Goal: Use online tool/utility: Utilize a website feature to perform a specific function

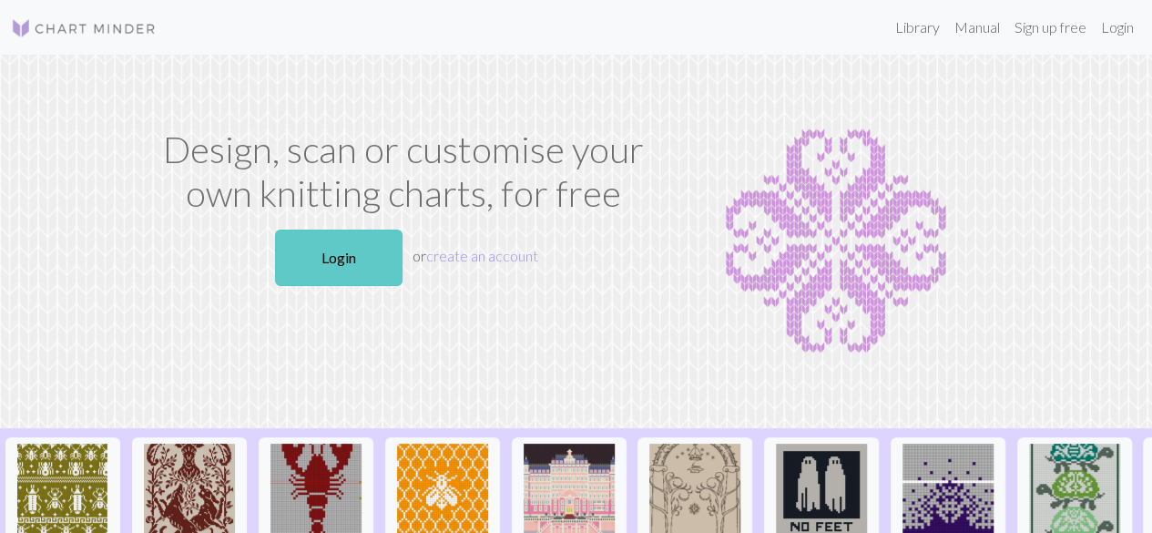
click at [348, 265] on link "Login" at bounding box center [338, 257] width 127 height 56
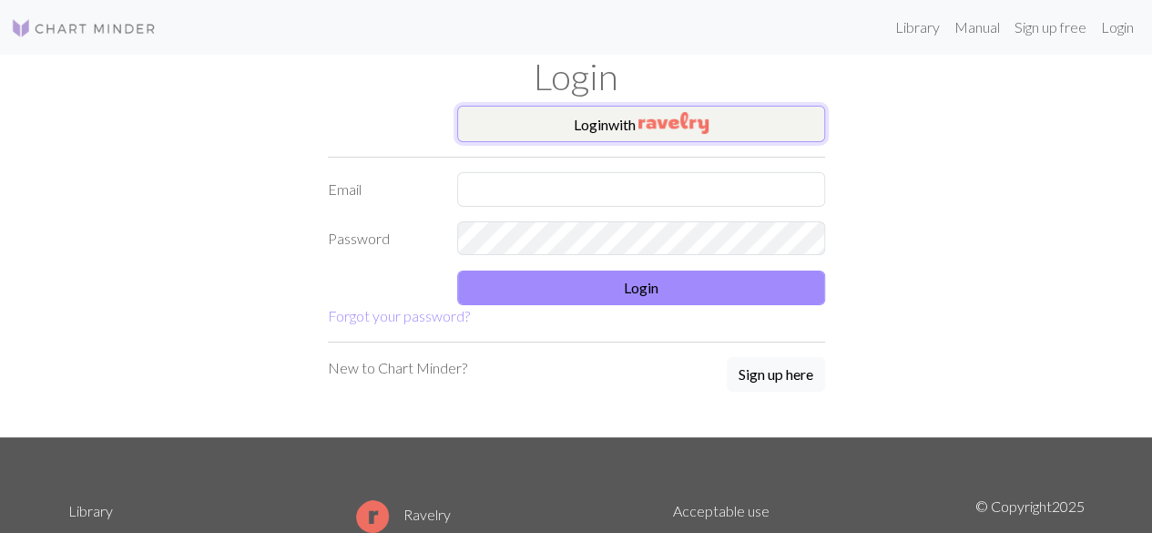
click at [565, 121] on button "Login with" at bounding box center [641, 124] width 368 height 36
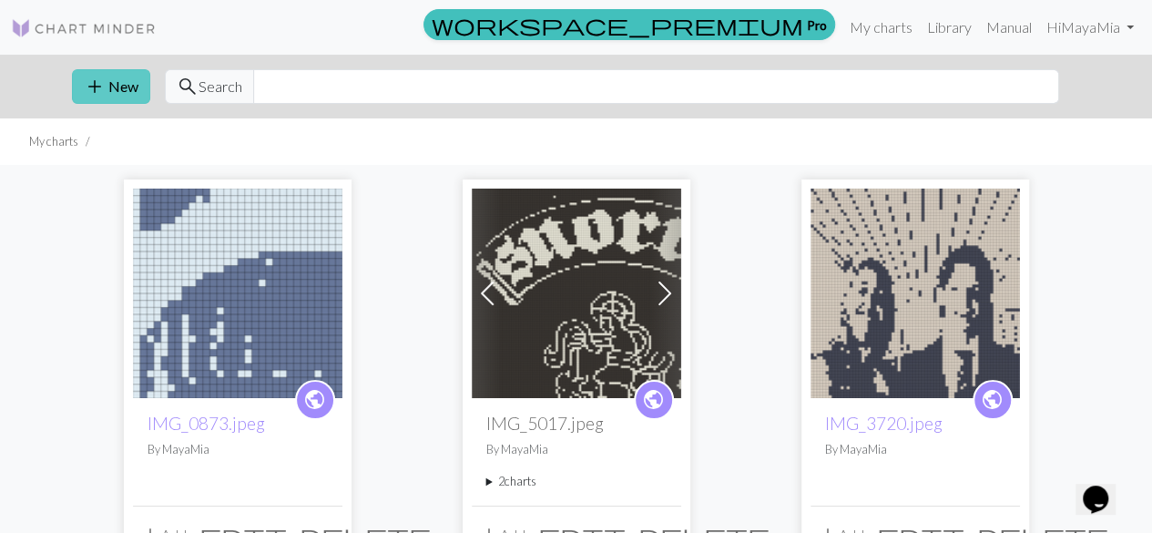
click at [116, 75] on button "add New" at bounding box center [111, 86] width 78 height 35
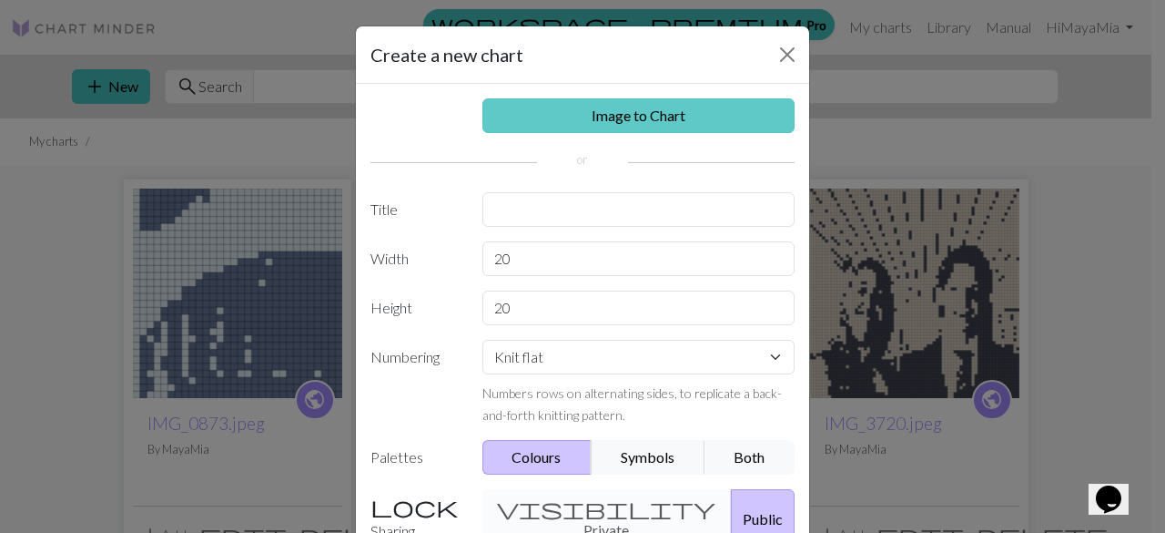
click at [585, 117] on link "Image to Chart" at bounding box center [639, 115] width 313 height 35
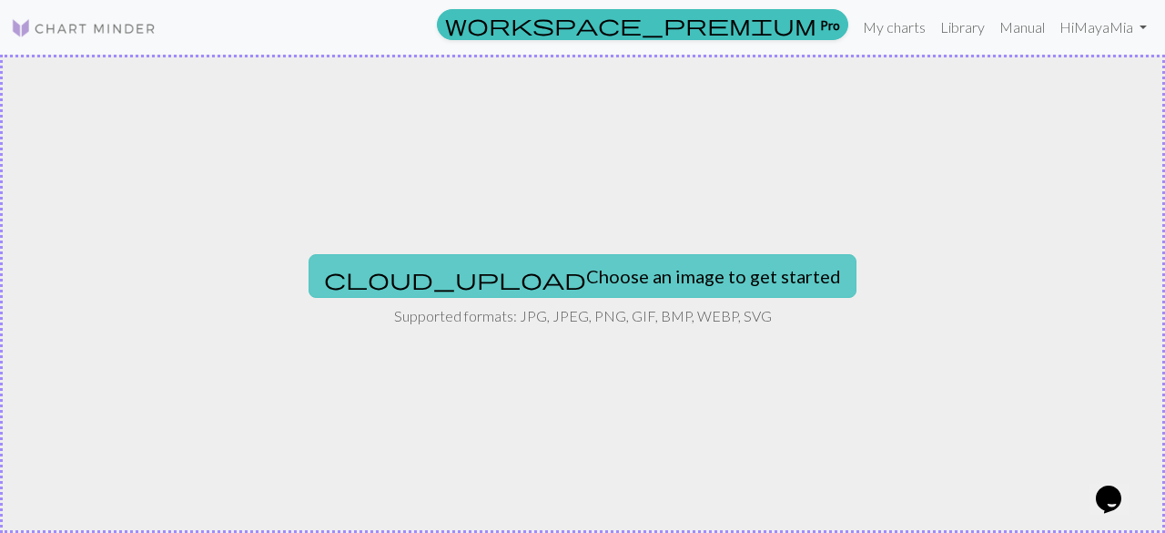
click at [569, 281] on button "cloud_upload Choose an image to get started" at bounding box center [583, 276] width 548 height 44
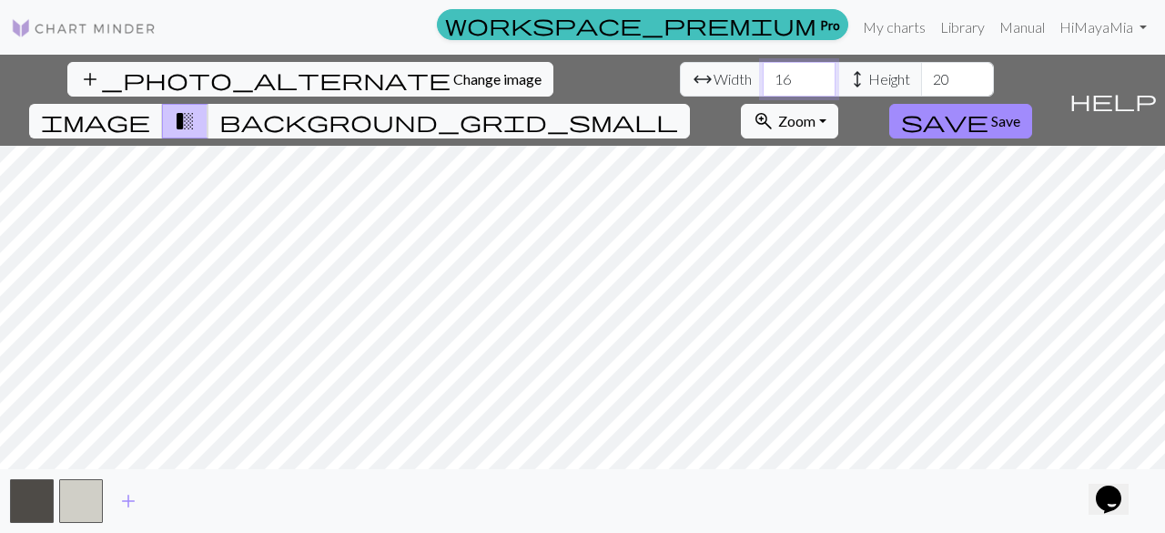
click at [763, 87] on input "16" at bounding box center [799, 79] width 73 height 35
type input "1"
type input "80"
click at [921, 75] on input "20" at bounding box center [957, 79] width 73 height 35
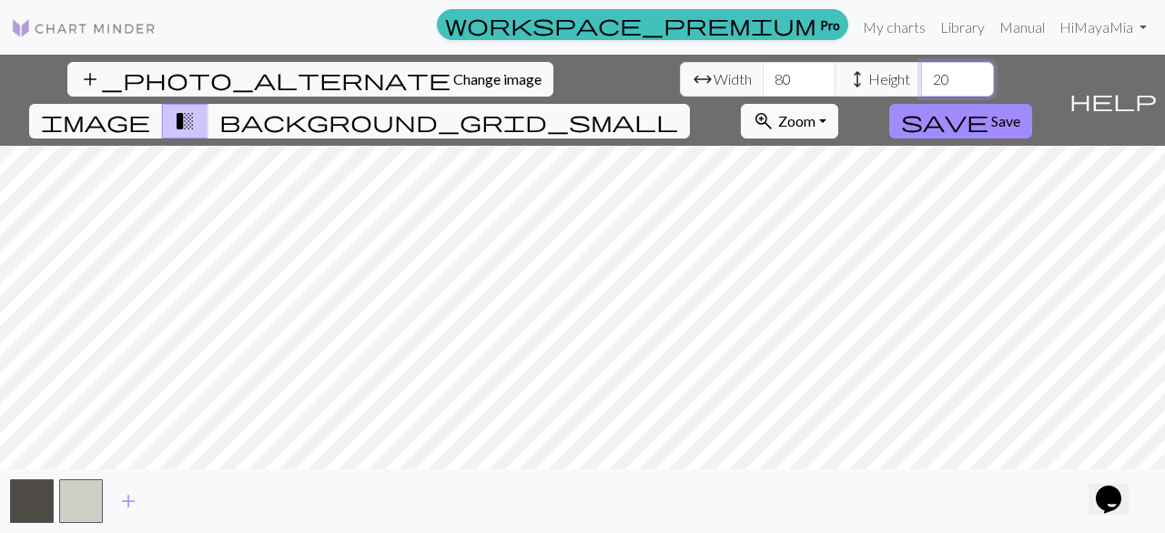
type input "2"
type input "8"
type input "90"
click at [763, 80] on input "80" at bounding box center [799, 79] width 73 height 35
type input "8"
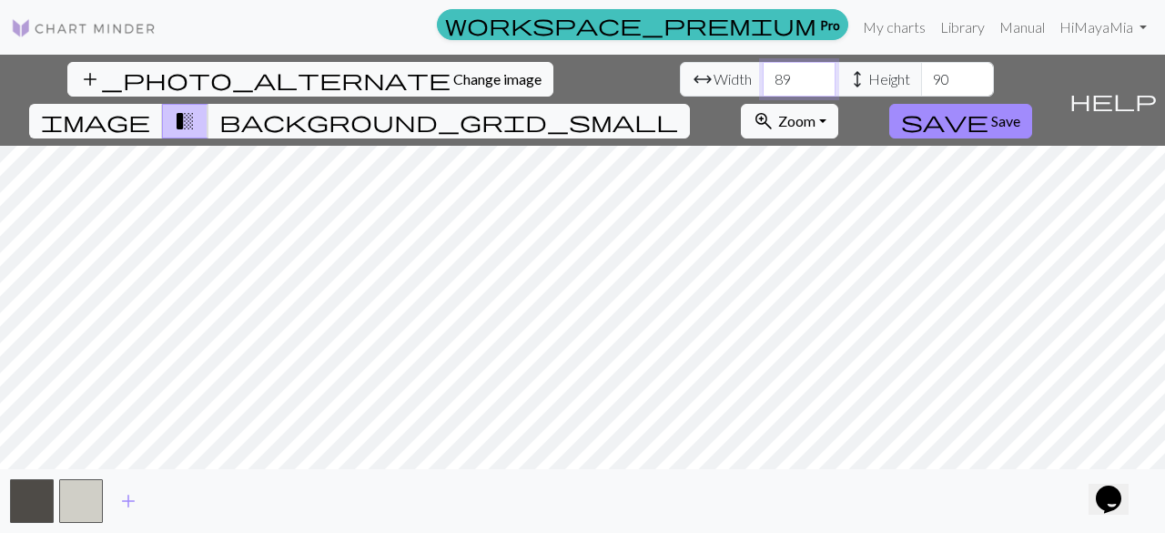
click at [763, 85] on input "89" at bounding box center [799, 79] width 73 height 35
click at [763, 85] on input "88" at bounding box center [799, 79] width 73 height 35
click at [763, 85] on input "87" at bounding box center [799, 79] width 73 height 35
click at [763, 85] on input "86" at bounding box center [799, 79] width 73 height 35
click at [763, 85] on input "85" at bounding box center [799, 79] width 73 height 35
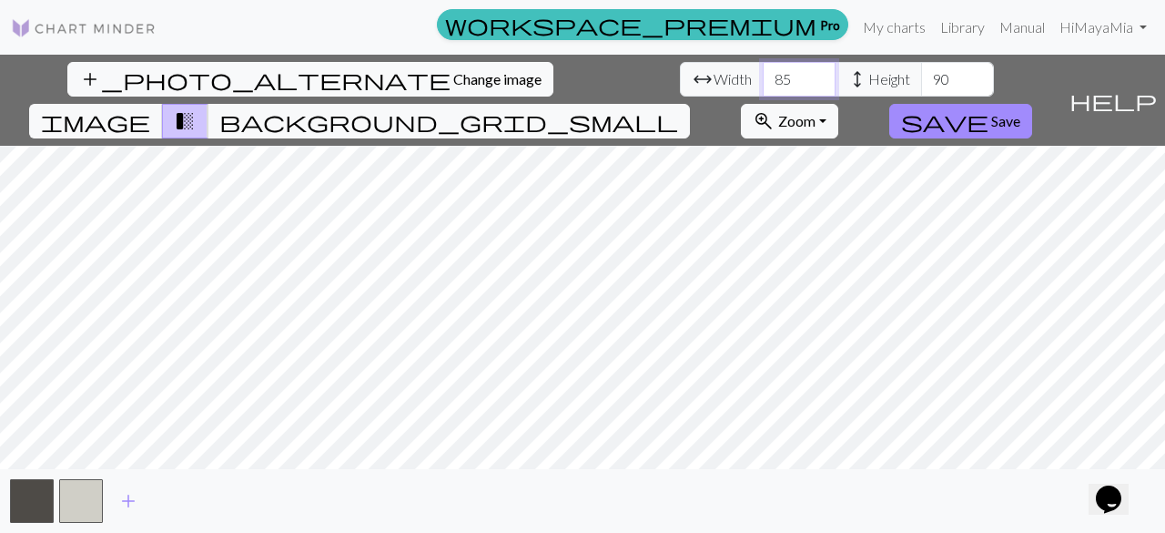
click at [763, 85] on input "84" at bounding box center [799, 79] width 73 height 35
click at [763, 85] on input "83" at bounding box center [799, 79] width 73 height 35
click at [763, 85] on input "82" at bounding box center [799, 79] width 73 height 35
click at [763, 85] on input "81" at bounding box center [799, 79] width 73 height 35
type input "80"
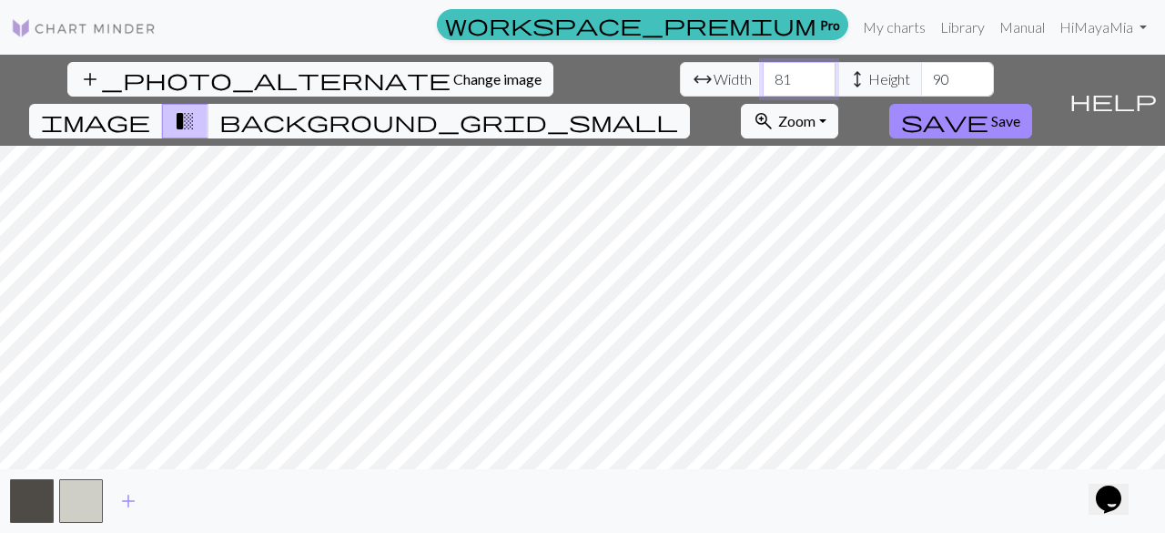
click at [763, 85] on input "80" at bounding box center [799, 79] width 73 height 35
click at [921, 86] on input "89" at bounding box center [957, 79] width 73 height 35
click at [921, 86] on input "88" at bounding box center [957, 79] width 73 height 35
click at [921, 86] on input "87" at bounding box center [957, 79] width 73 height 35
click at [921, 86] on input "86" at bounding box center [957, 79] width 73 height 35
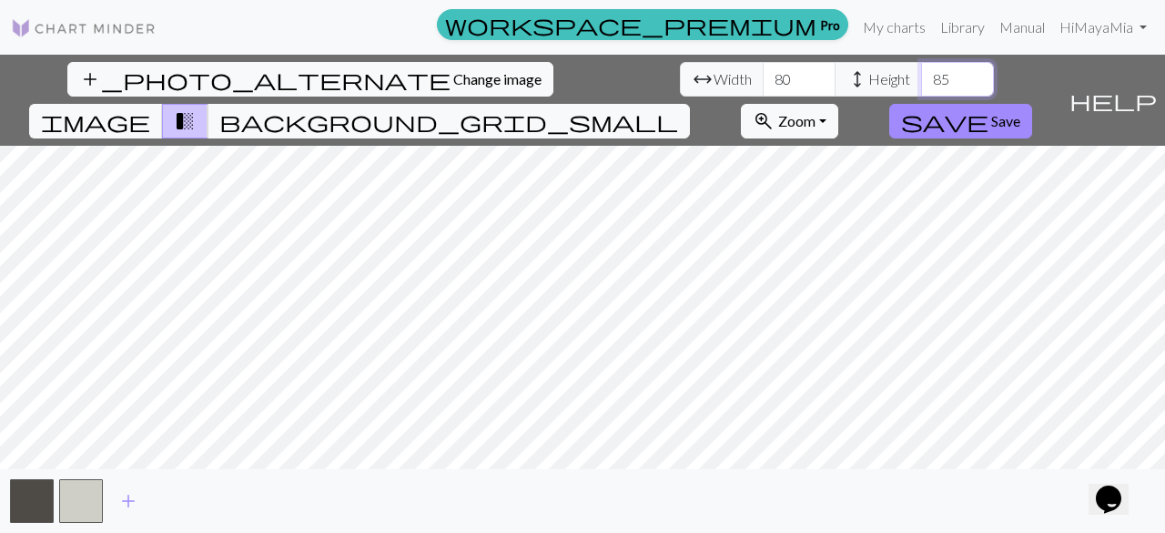
click at [921, 86] on input "85" at bounding box center [957, 79] width 73 height 35
click at [921, 86] on input "84" at bounding box center [957, 79] width 73 height 35
click at [921, 86] on input "83" at bounding box center [957, 79] width 73 height 35
click at [921, 86] on input "82" at bounding box center [957, 79] width 73 height 35
click at [921, 86] on input "81" at bounding box center [957, 79] width 73 height 35
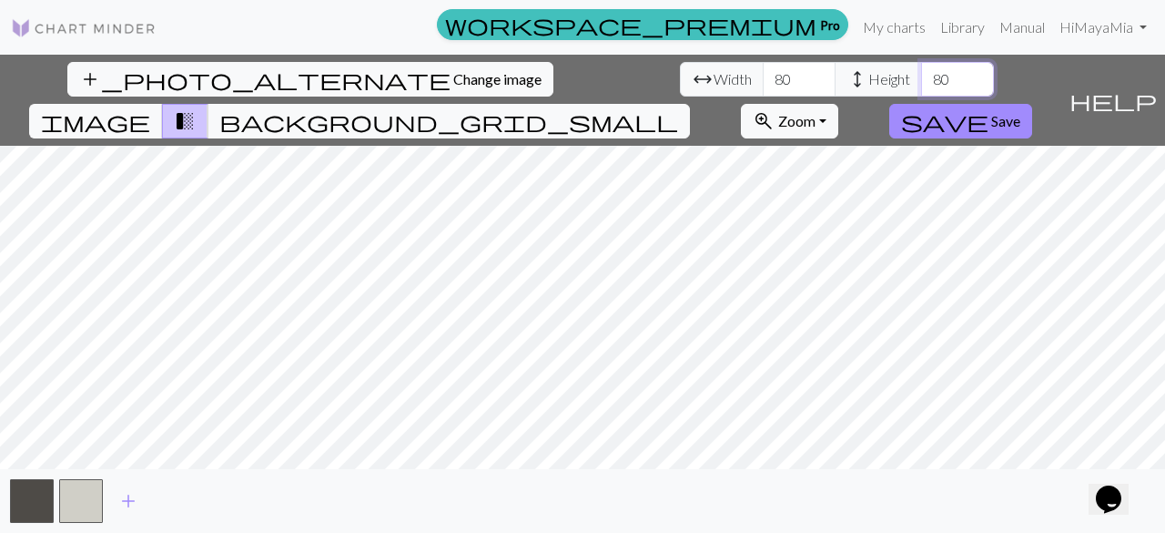
click at [921, 86] on input "80" at bounding box center [957, 79] width 73 height 35
type input "8"
type input "90"
click at [763, 76] on input "80" at bounding box center [799, 79] width 73 height 35
type input "90"
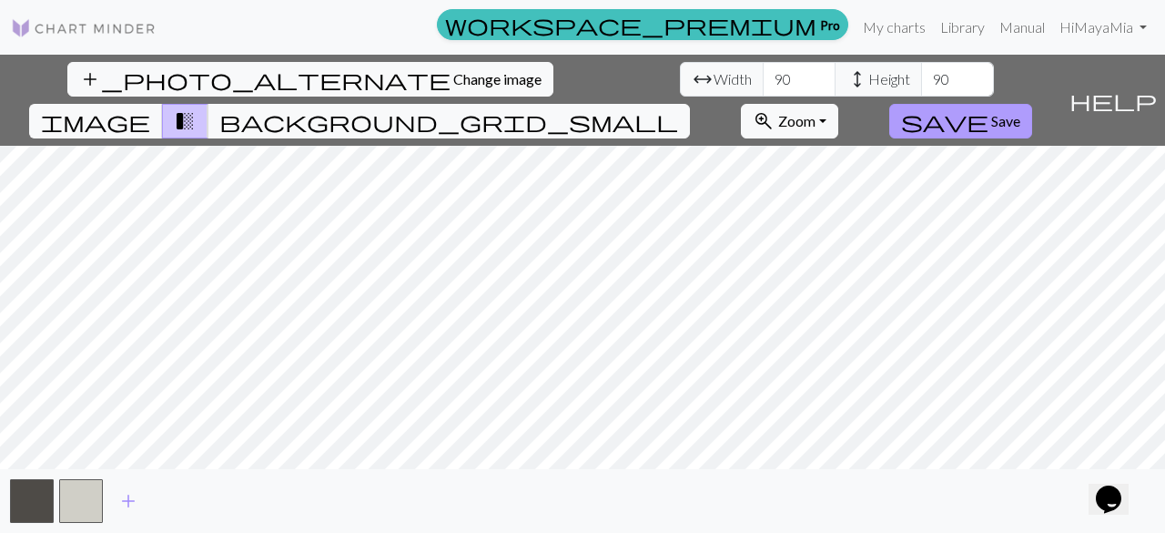
click at [989, 108] on span "save" at bounding box center [944, 120] width 87 height 25
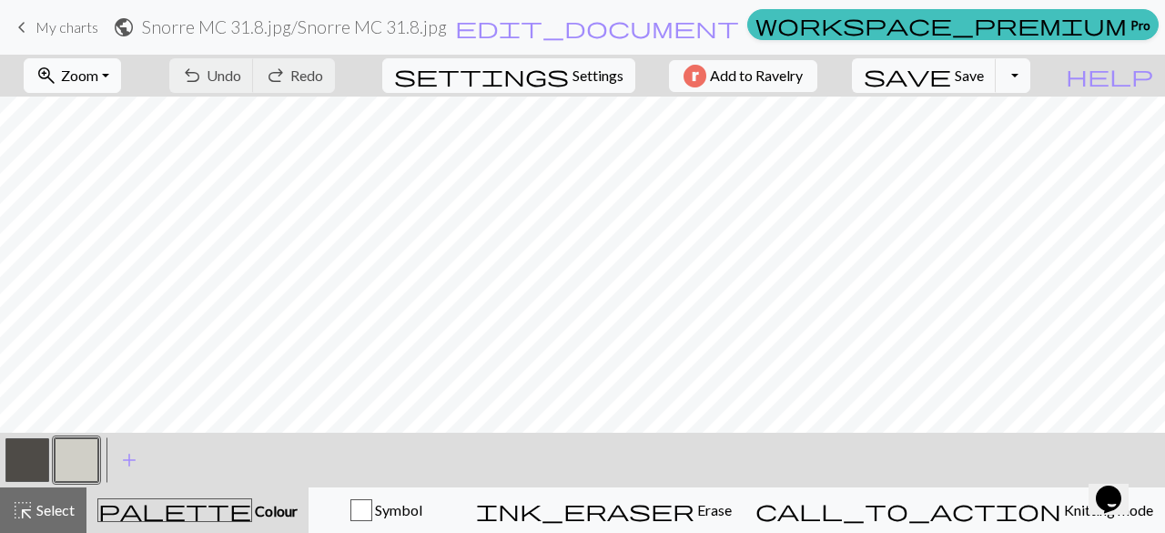
click at [121, 75] on button "zoom_in Zoom Zoom" at bounding box center [72, 75] width 97 height 35
click at [87, 209] on button "50%" at bounding box center [97, 217] width 144 height 29
click at [33, 462] on button "button" at bounding box center [27, 460] width 44 height 44
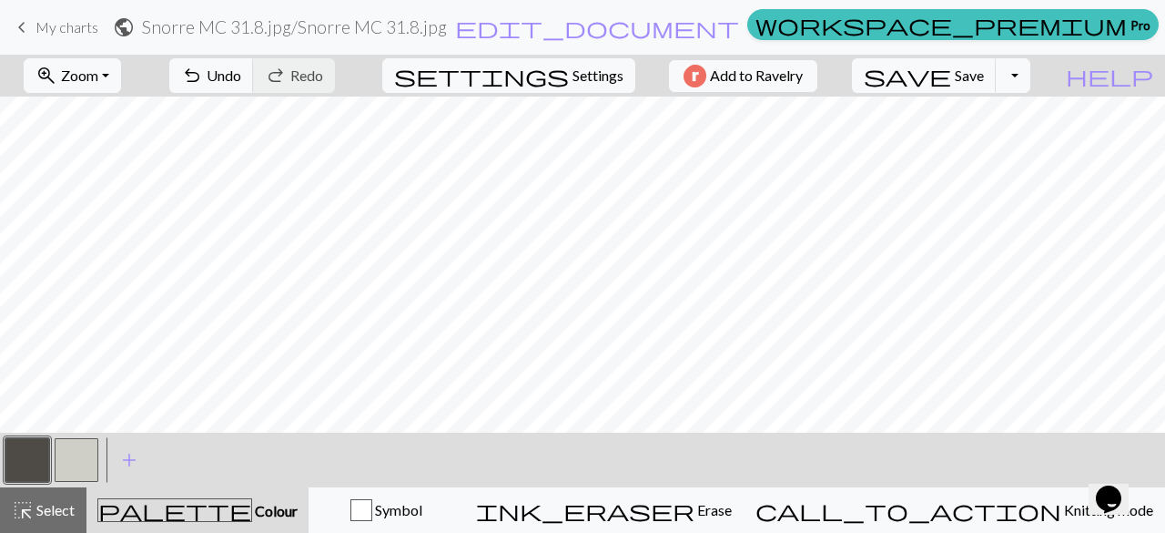
click at [85, 451] on button "button" at bounding box center [77, 460] width 44 height 44
click at [21, 453] on button "button" at bounding box center [27, 460] width 44 height 44
click at [952, 70] on span "save" at bounding box center [907, 75] width 87 height 25
click at [803, 79] on span "Add to Ravelry" at bounding box center [756, 76] width 93 height 23
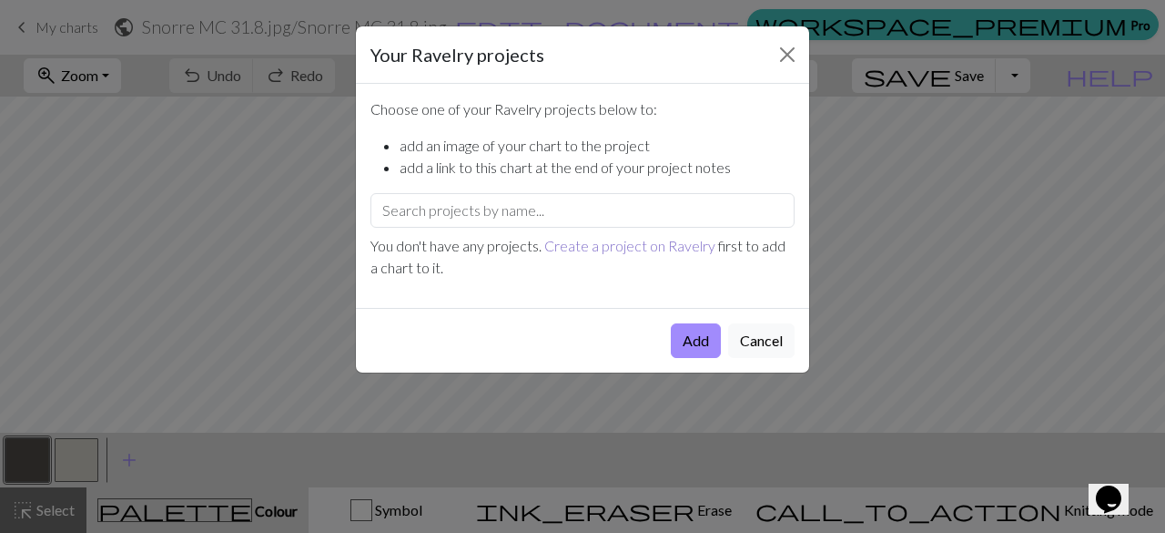
click at [625, 240] on link "Create a project on Ravelry" at bounding box center [629, 245] width 171 height 17
click at [789, 60] on button "Close" at bounding box center [787, 54] width 29 height 29
